Goal: Information Seeking & Learning: Learn about a topic

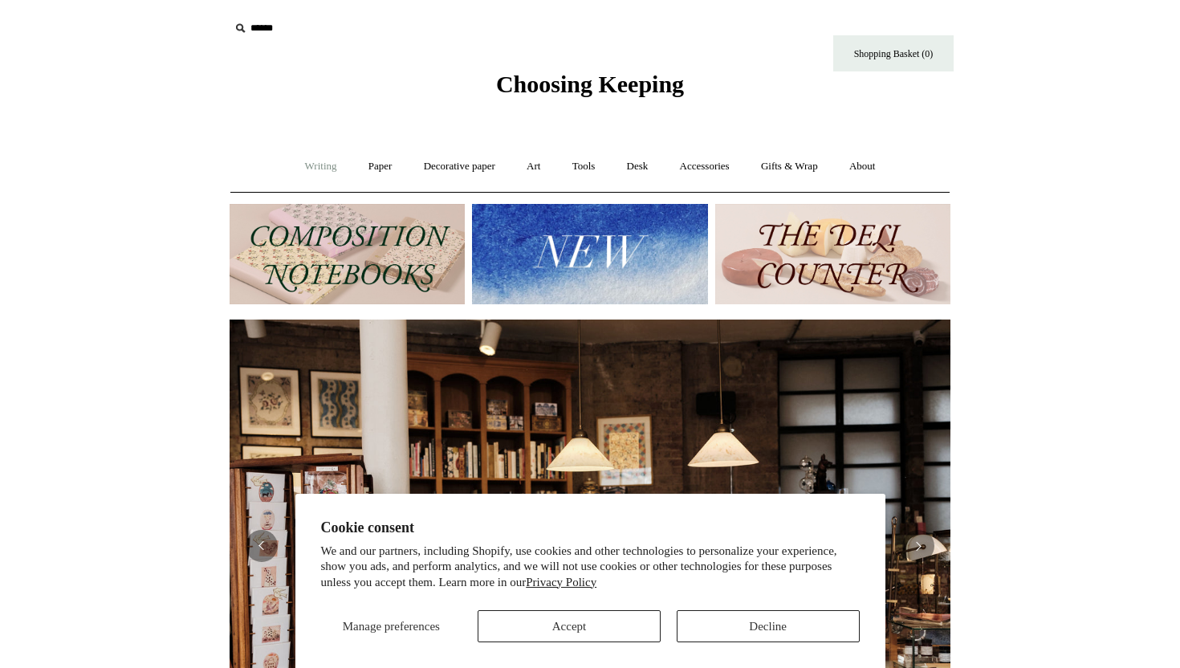
click at [304, 171] on link "Writing +" at bounding box center [321, 166] width 61 height 43
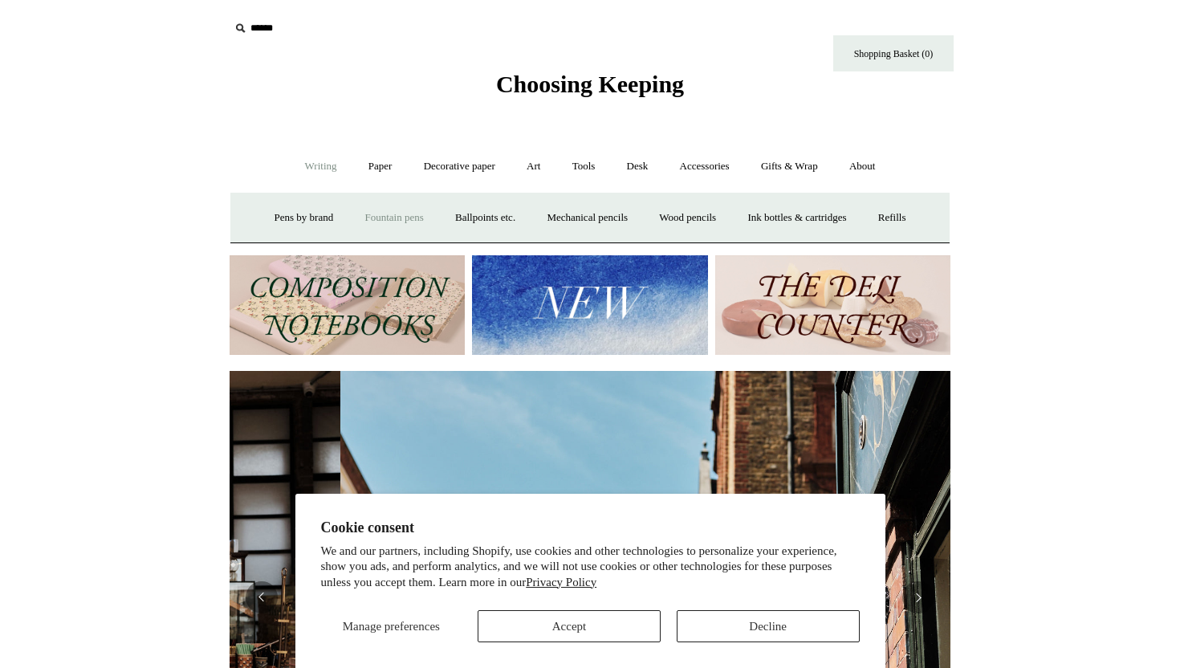
scroll to position [0, 721]
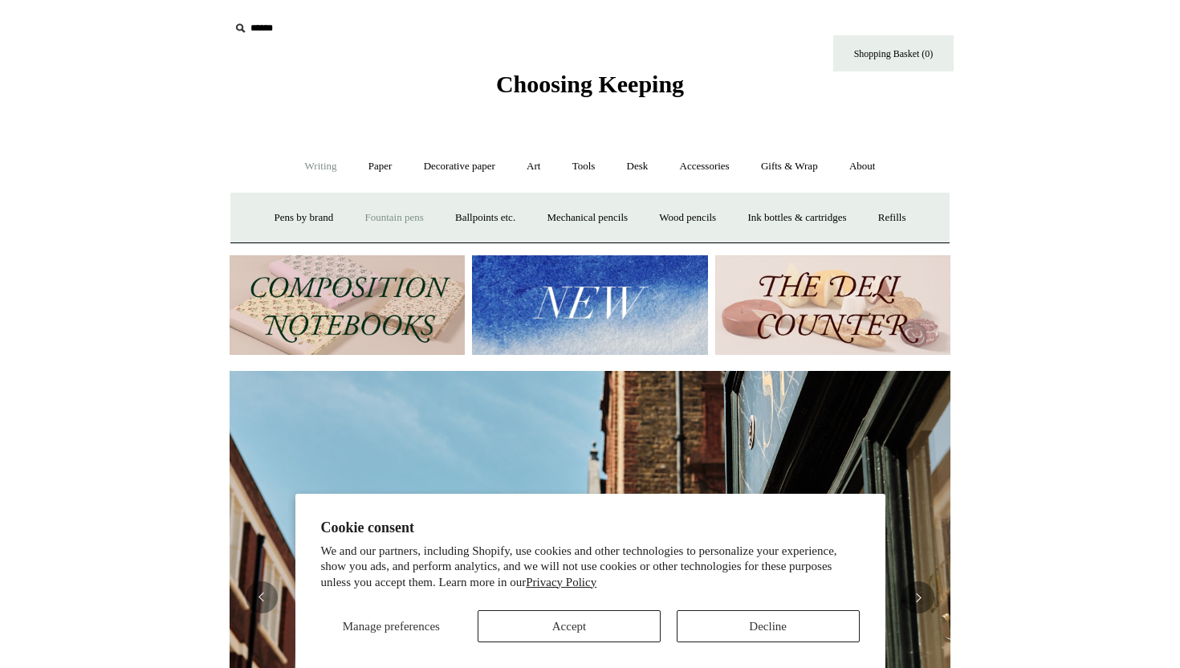
click at [359, 222] on link "Fountain pens +" at bounding box center [393, 218] width 87 height 43
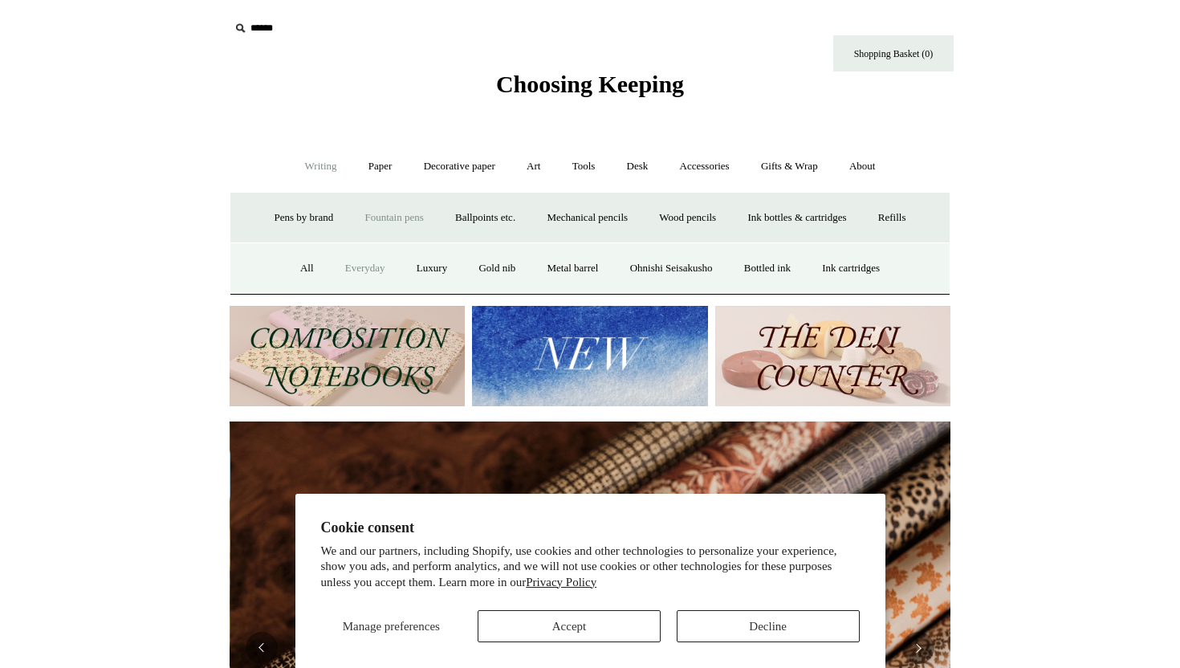
scroll to position [0, 1441]
click at [360, 273] on link "Everyday" at bounding box center [365, 268] width 69 height 43
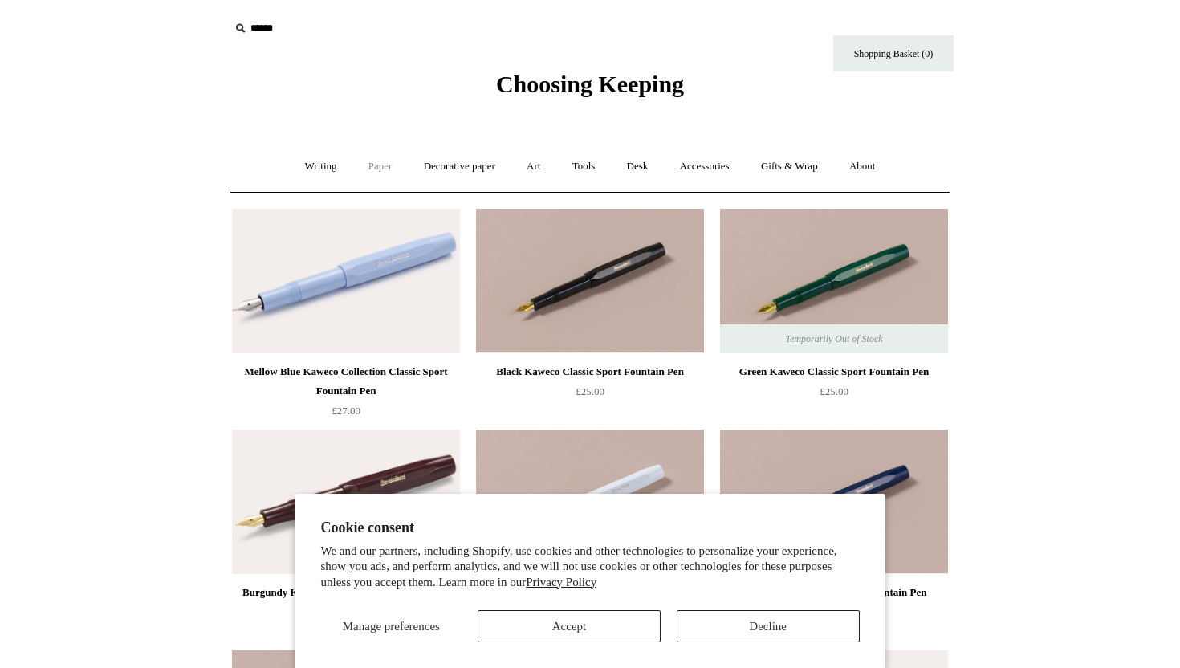
click at [363, 169] on link "Paper +" at bounding box center [380, 166] width 53 height 43
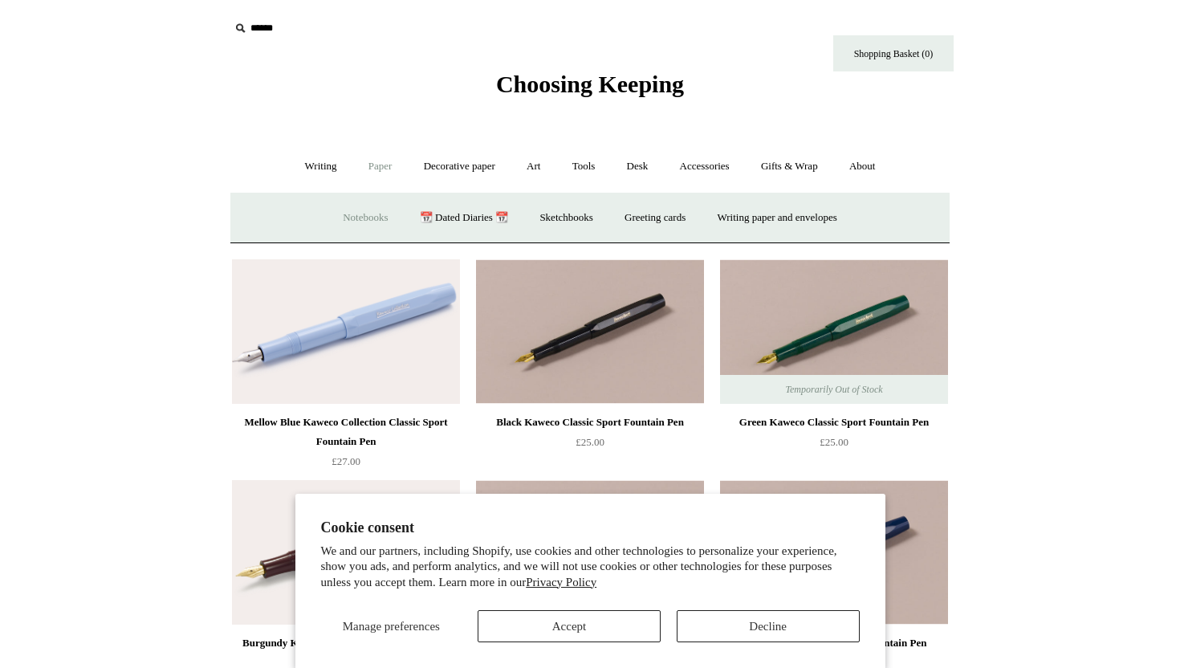
click at [364, 220] on link "Notebooks +" at bounding box center [365, 218] width 74 height 43
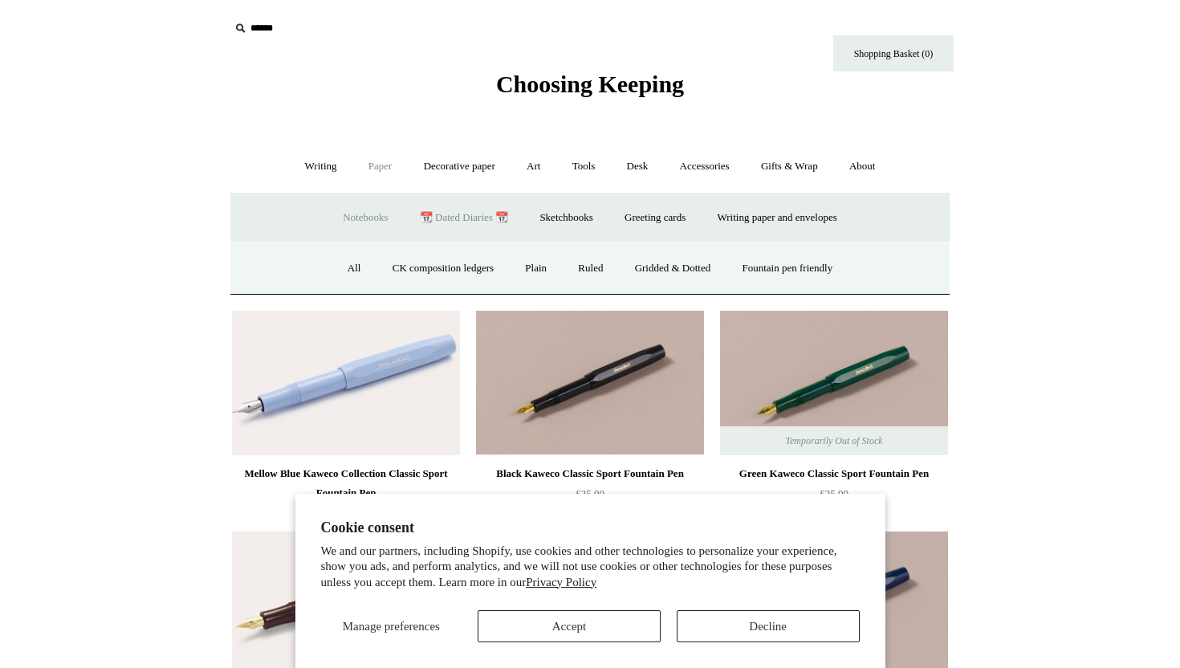
click at [441, 226] on link "📆 Dated Diaries 📆" at bounding box center [463, 218] width 117 height 43
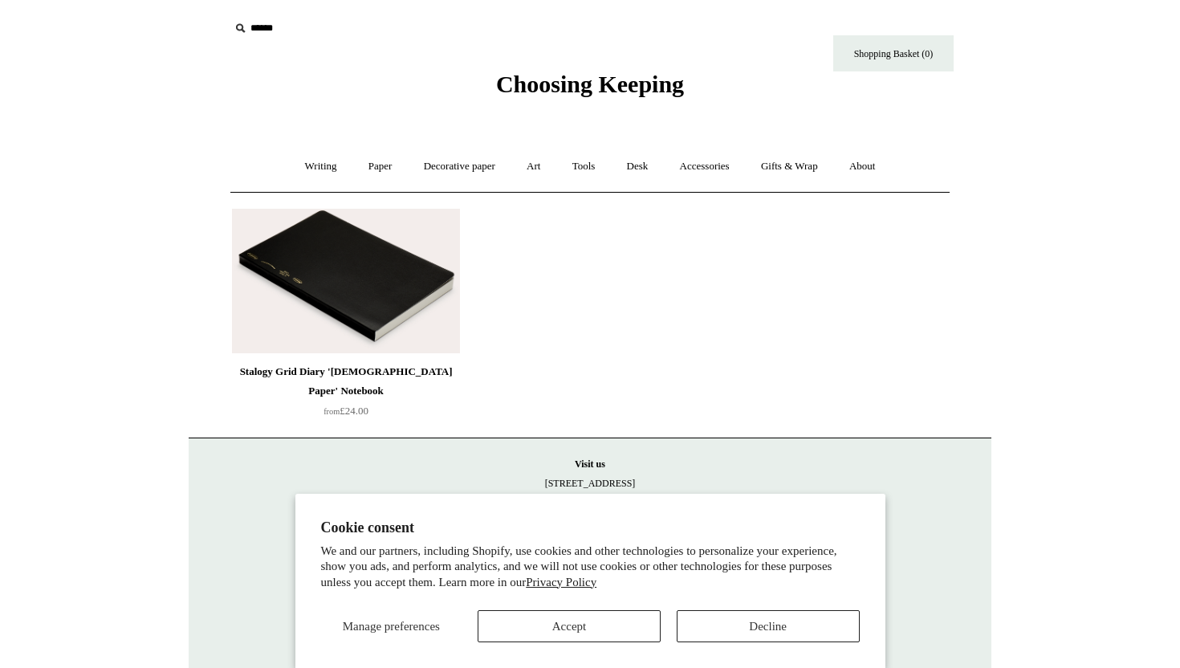
scroll to position [21, 0]
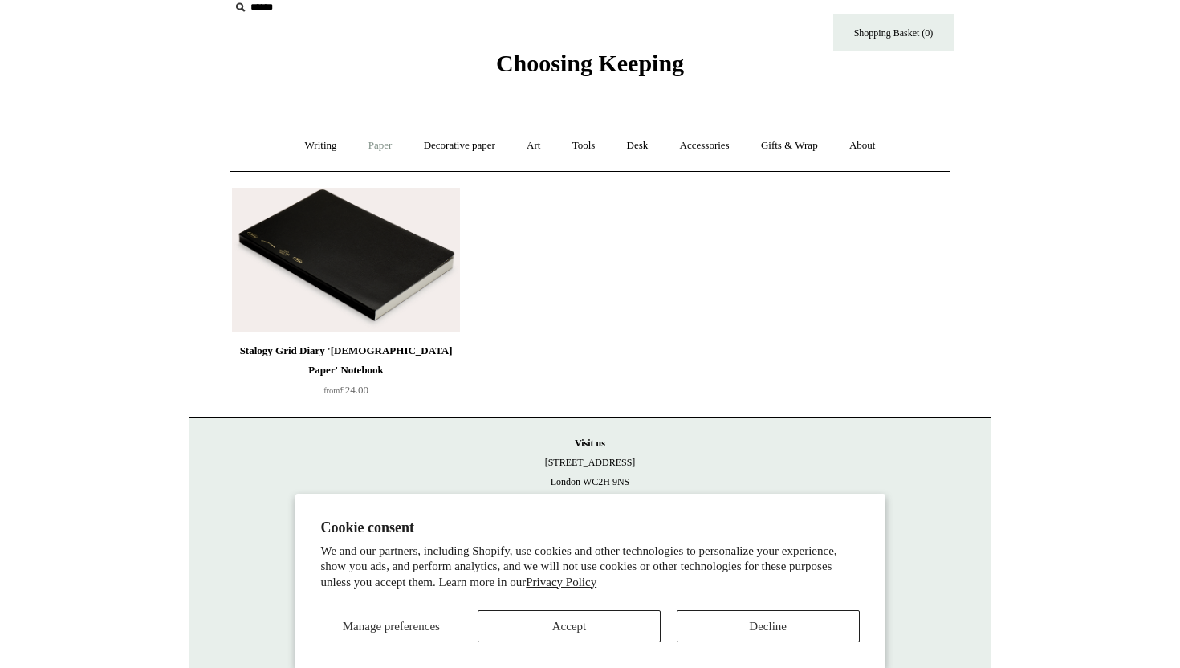
click at [375, 152] on link "Paper +" at bounding box center [380, 145] width 53 height 43
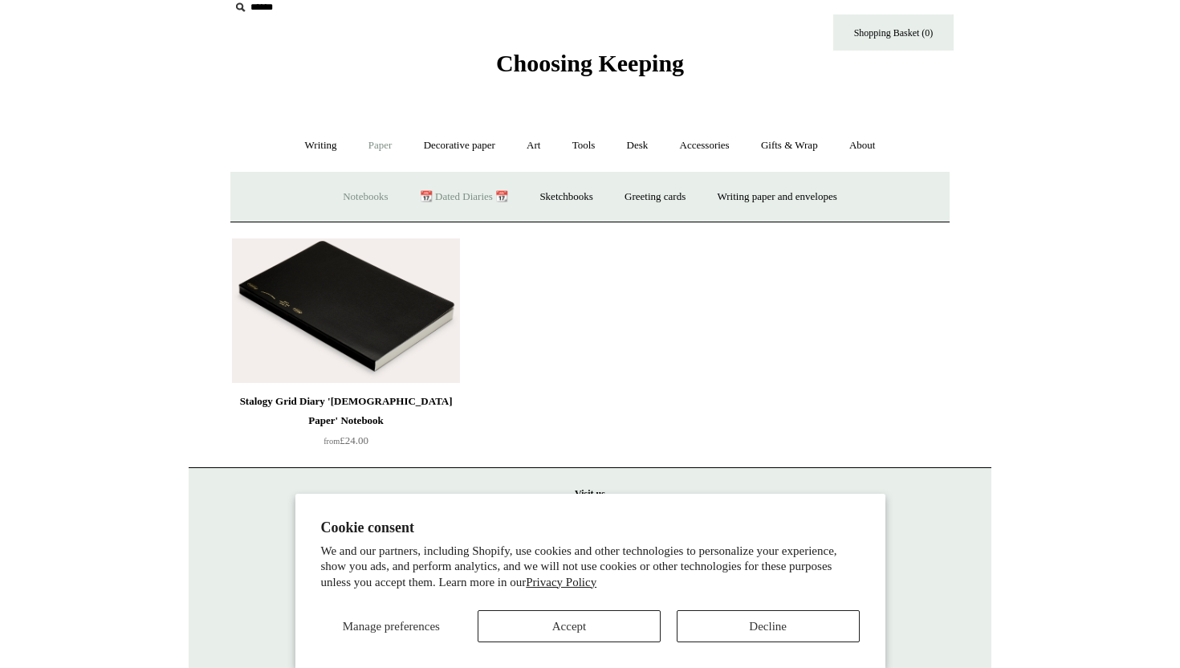
click at [356, 197] on link "Notebooks +" at bounding box center [365, 197] width 74 height 43
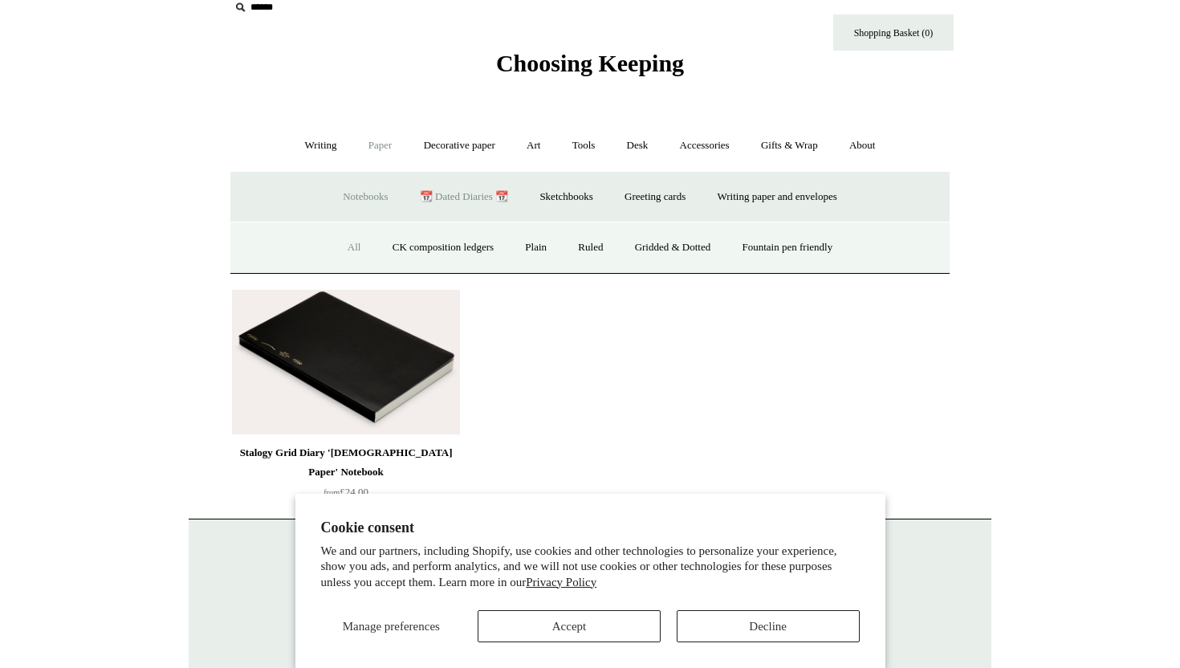
click at [343, 253] on link "All" at bounding box center [354, 247] width 43 height 43
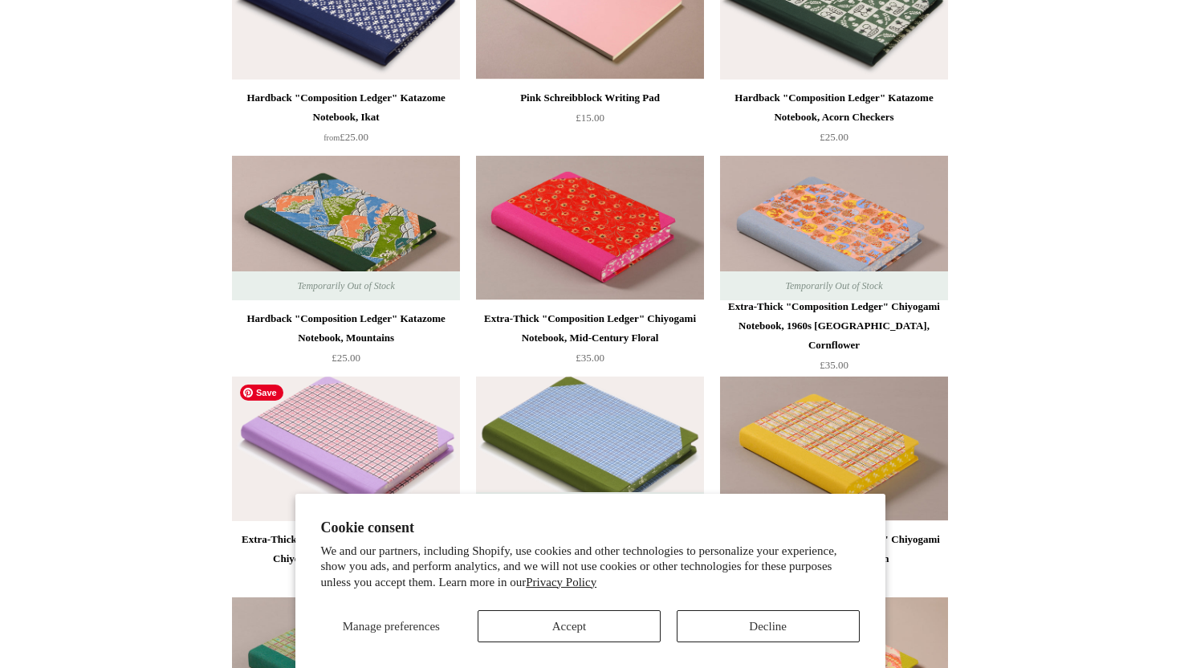
scroll to position [2046, 0]
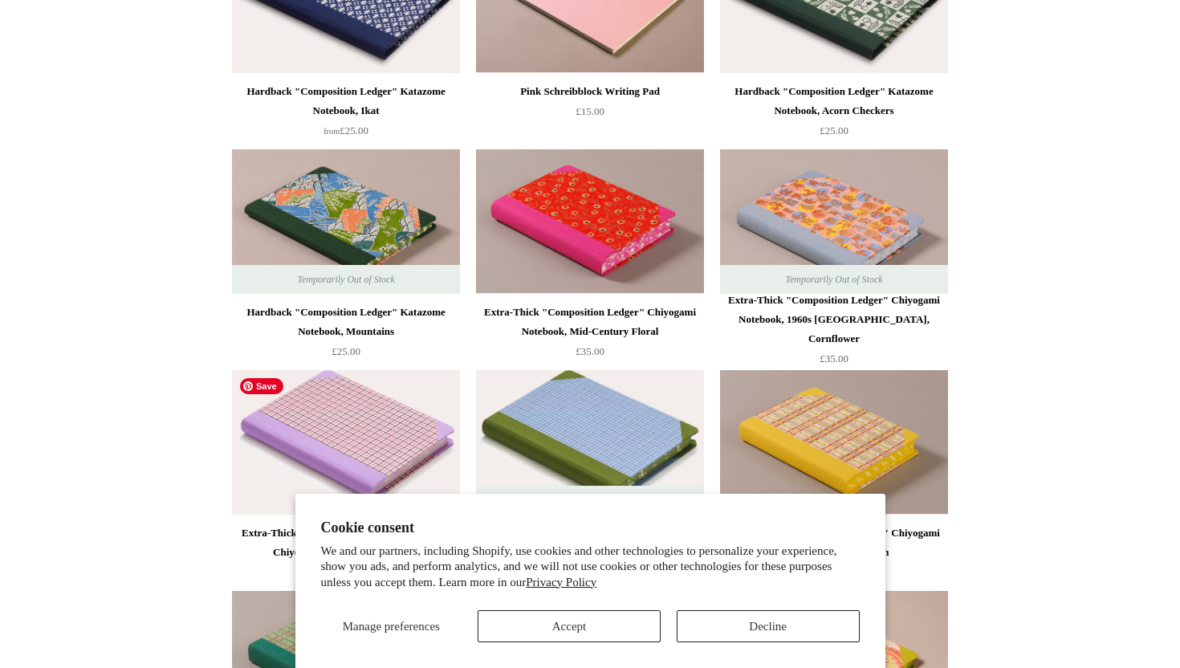
click at [733, 644] on section "Cookie consent We and our partners, including Shopify, use cookies and other te…" at bounding box center [590, 581] width 590 height 175
click at [743, 622] on button "Decline" at bounding box center [768, 626] width 183 height 32
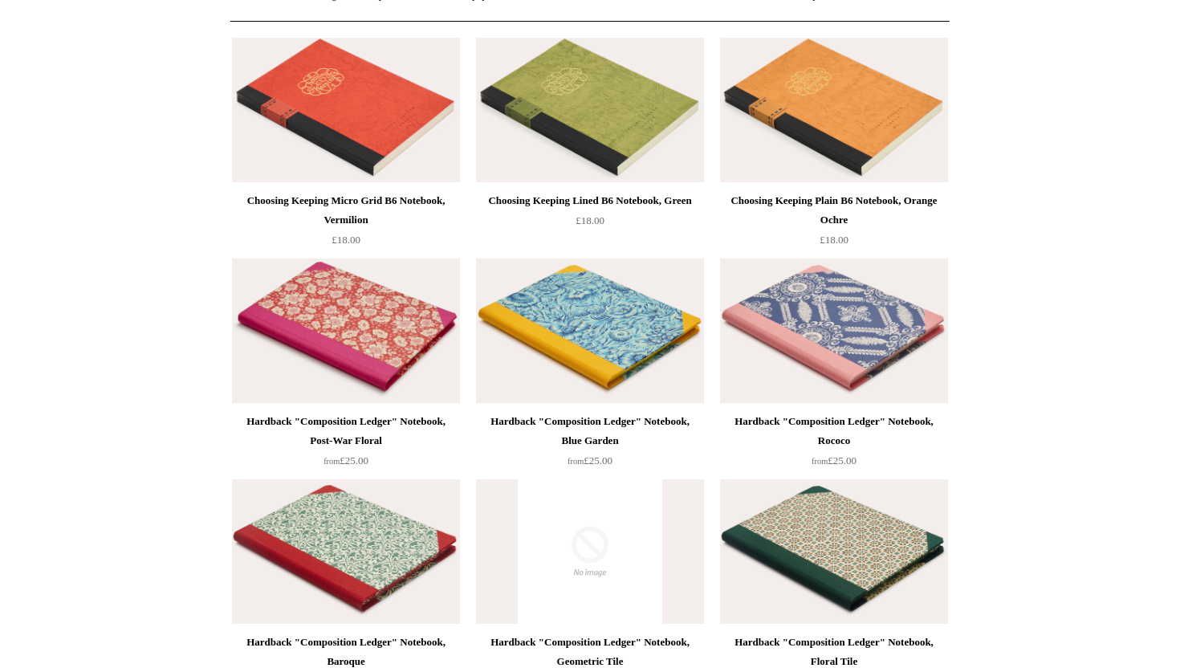
scroll to position [0, 0]
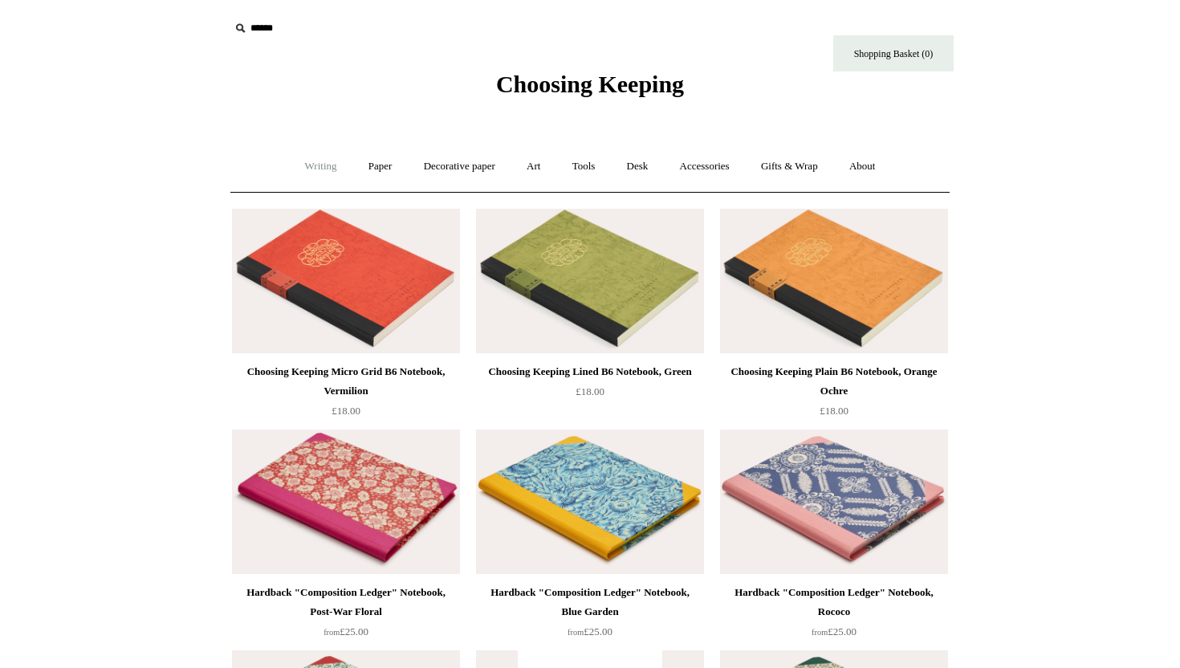
click at [311, 171] on link "Writing +" at bounding box center [321, 166] width 61 height 43
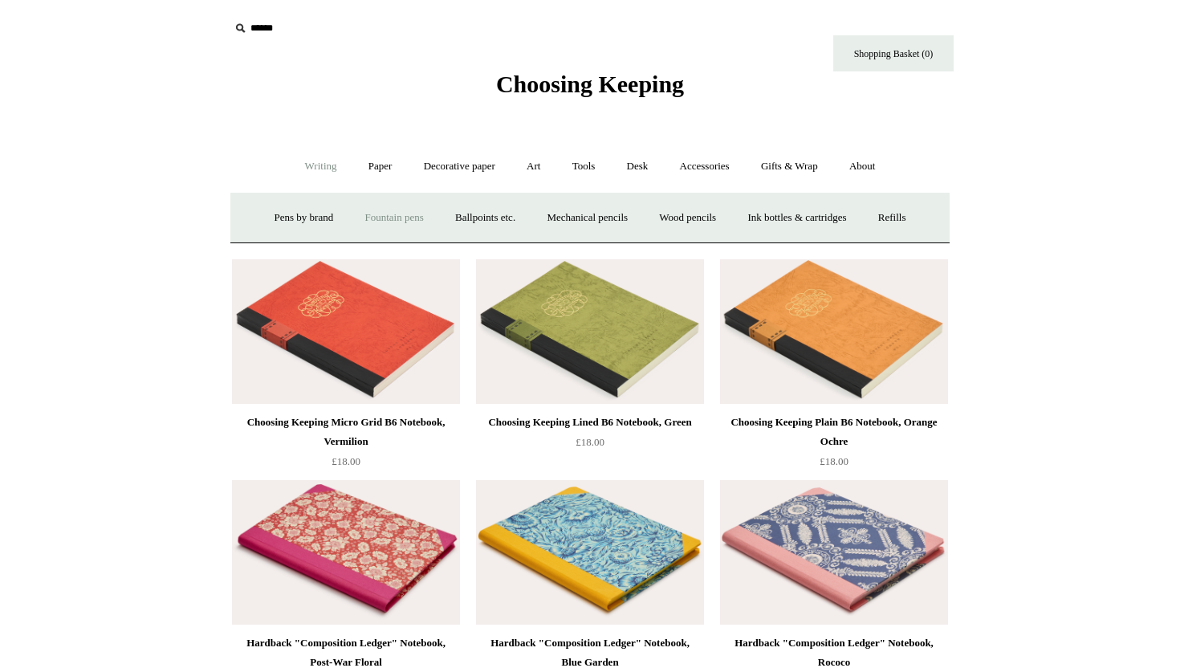
click at [387, 227] on link "Fountain pens +" at bounding box center [393, 218] width 87 height 43
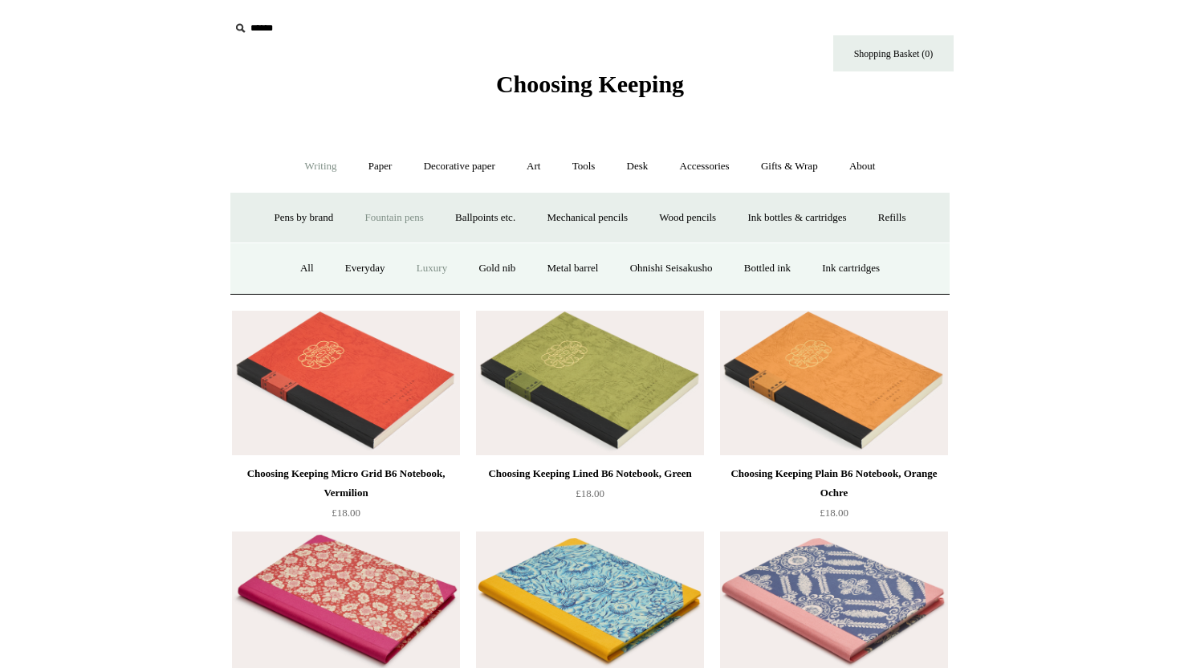
click at [405, 269] on link "Luxury" at bounding box center [431, 268] width 59 height 43
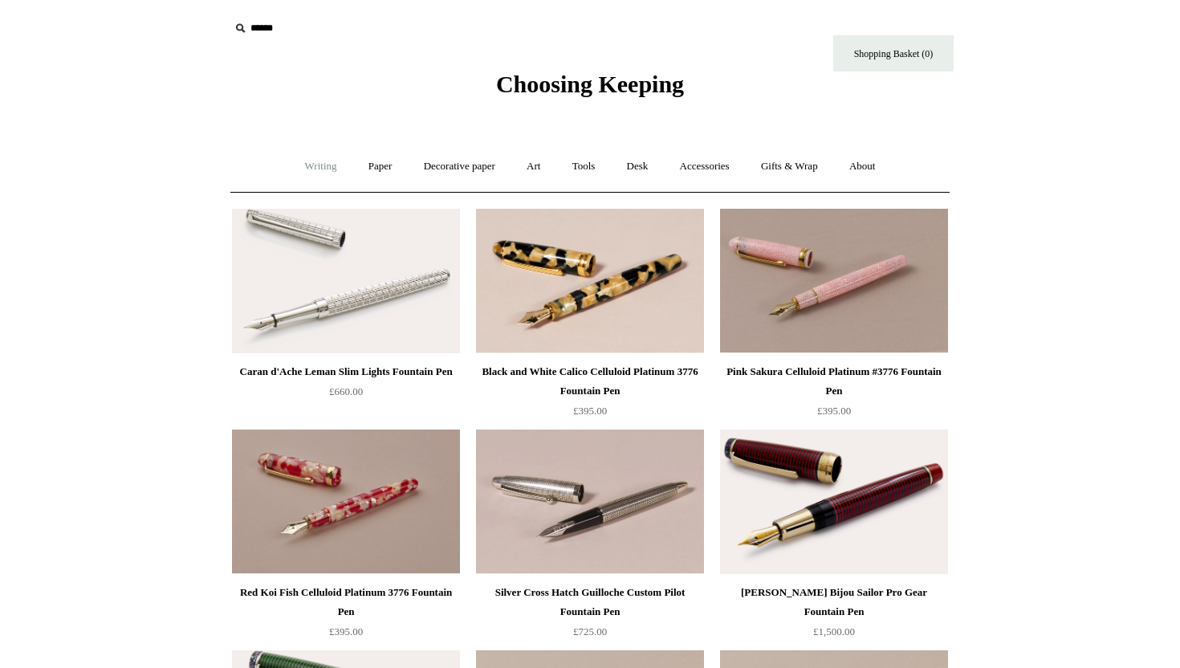
click at [319, 176] on link "Writing +" at bounding box center [321, 166] width 61 height 43
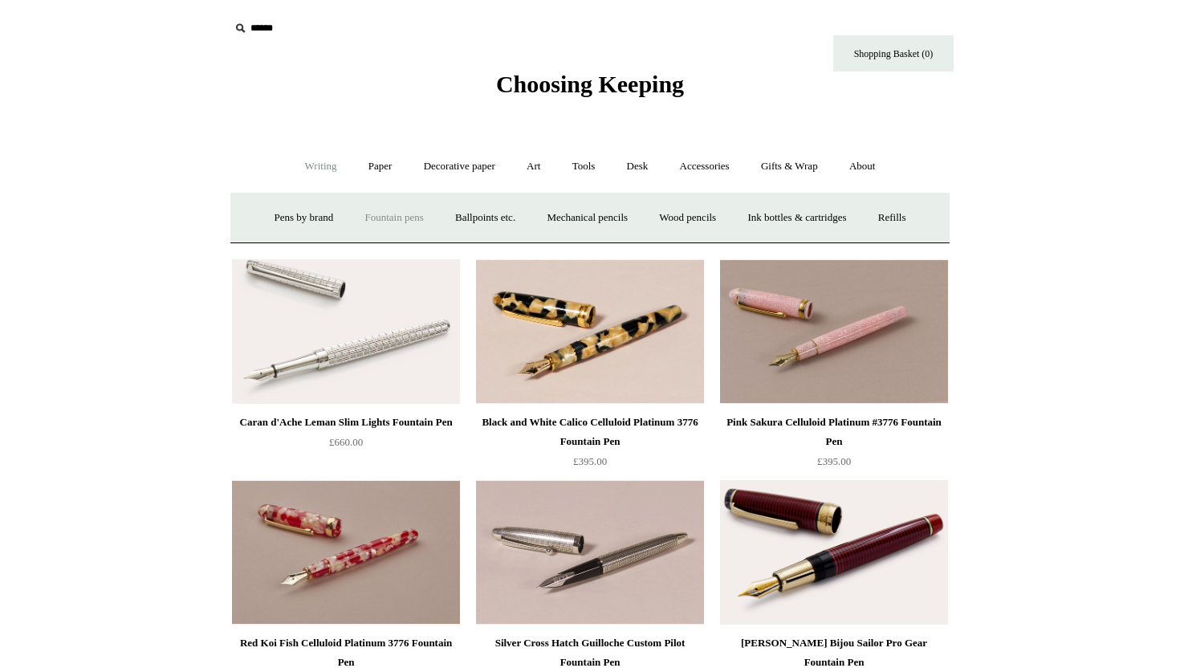
click at [374, 224] on link "Fountain pens +" at bounding box center [393, 218] width 87 height 43
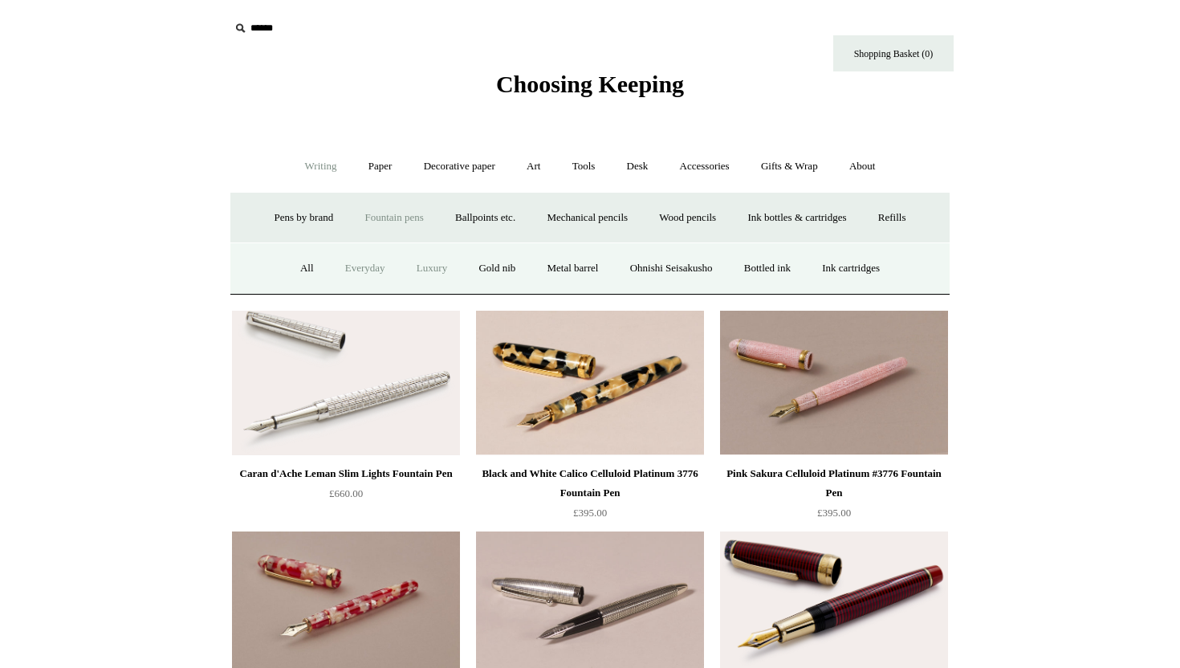
click at [345, 266] on link "Everyday" at bounding box center [365, 268] width 69 height 43
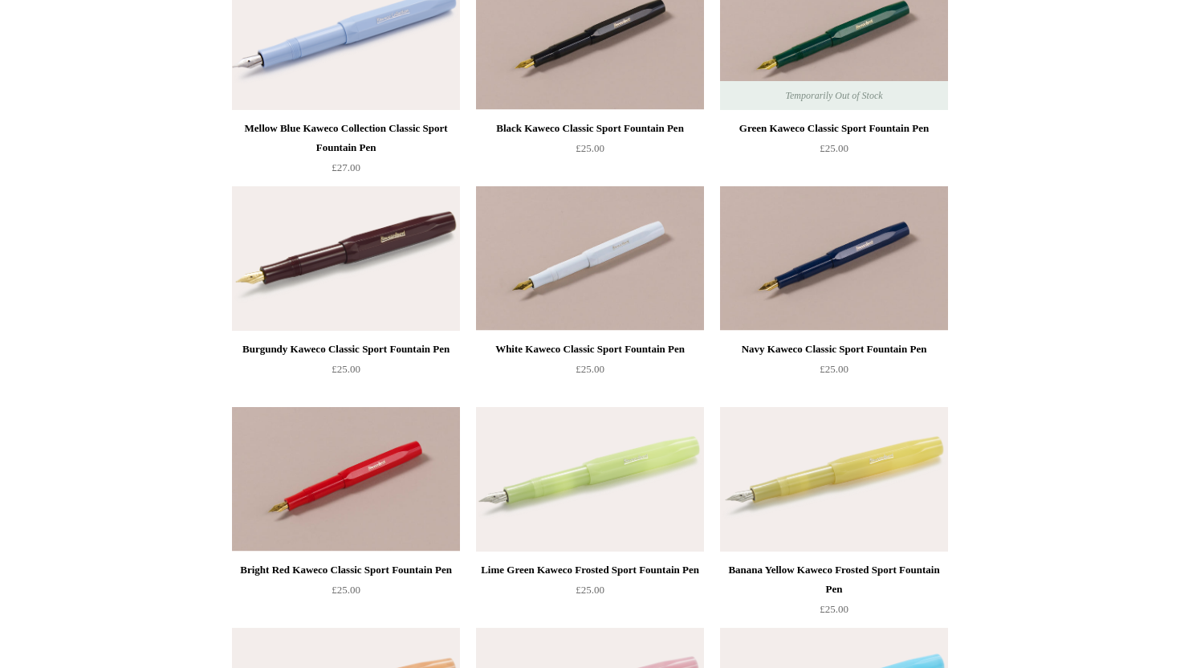
scroll to position [10, 0]
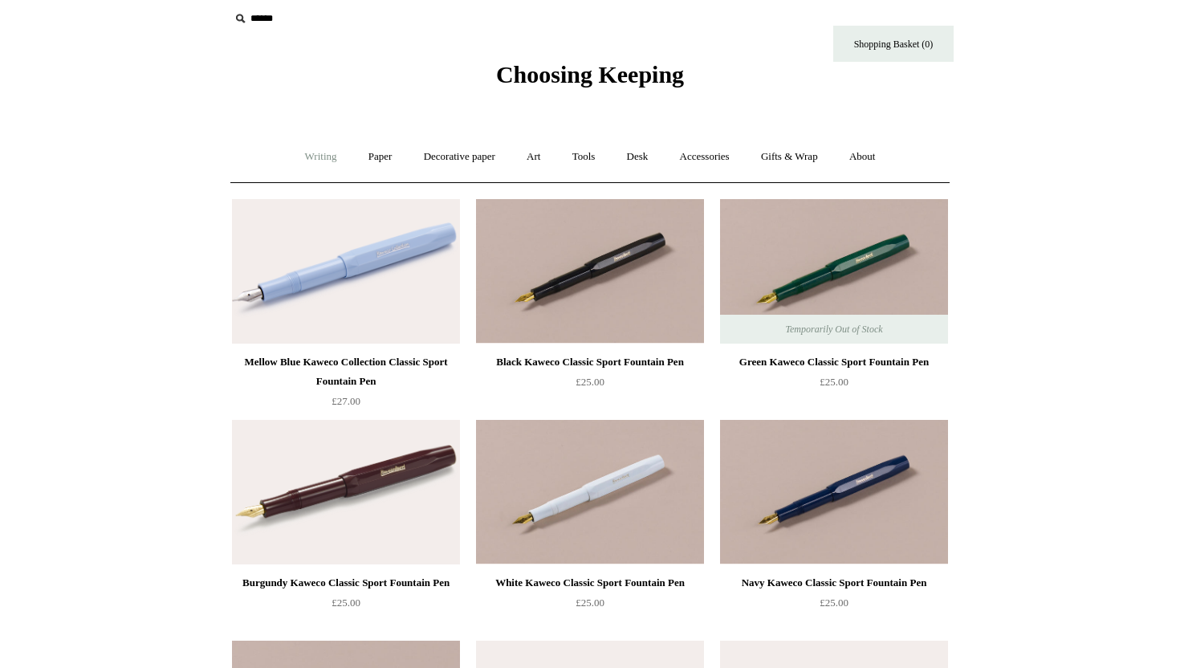
click at [326, 156] on link "Writing +" at bounding box center [321, 157] width 61 height 43
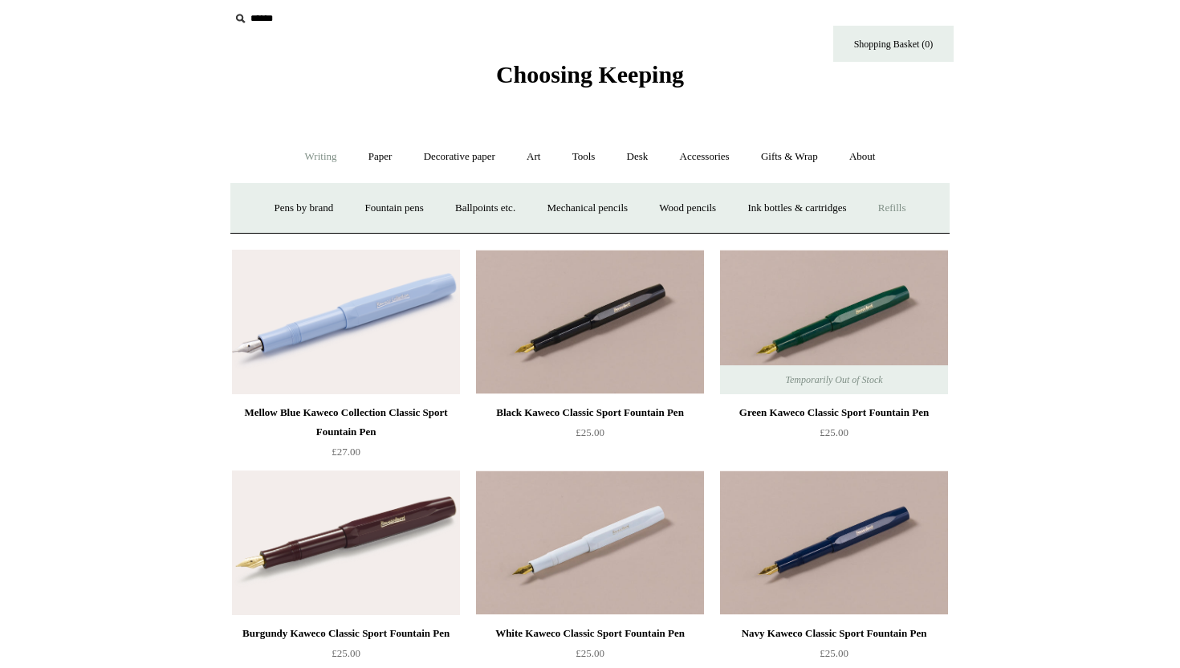
click at [904, 213] on link "Refills +" at bounding box center [892, 208] width 57 height 43
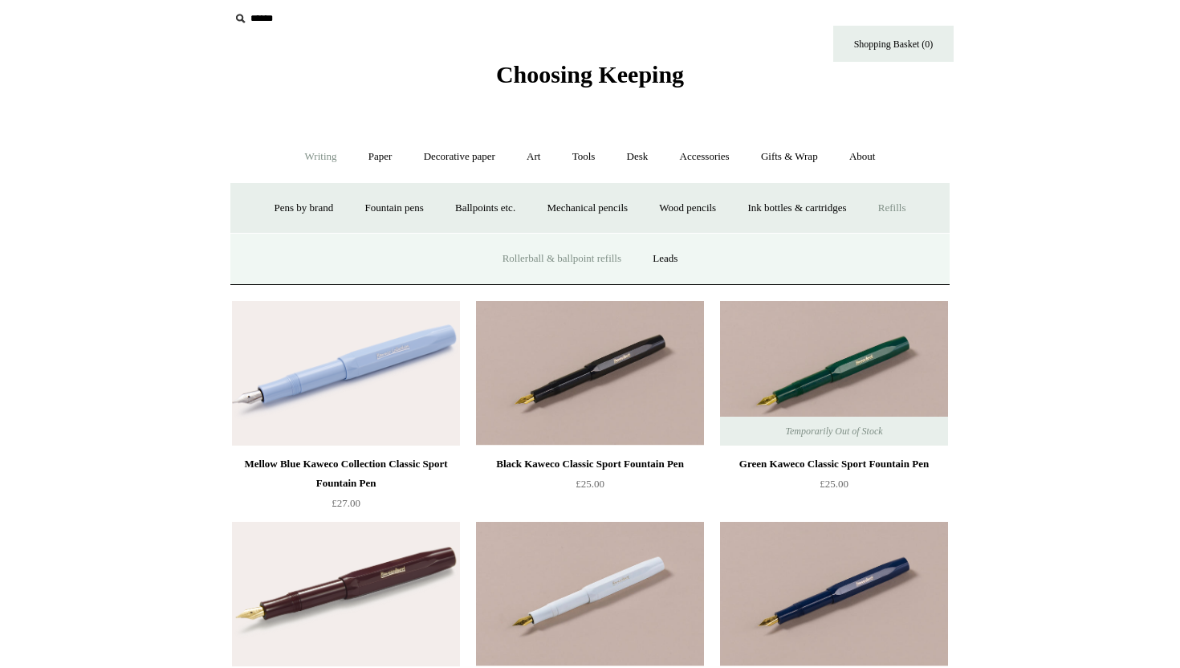
click at [589, 263] on link "Rollerball & ballpoint refills" at bounding box center [562, 259] width 148 height 43
